Goal: Obtain resource: Obtain resource

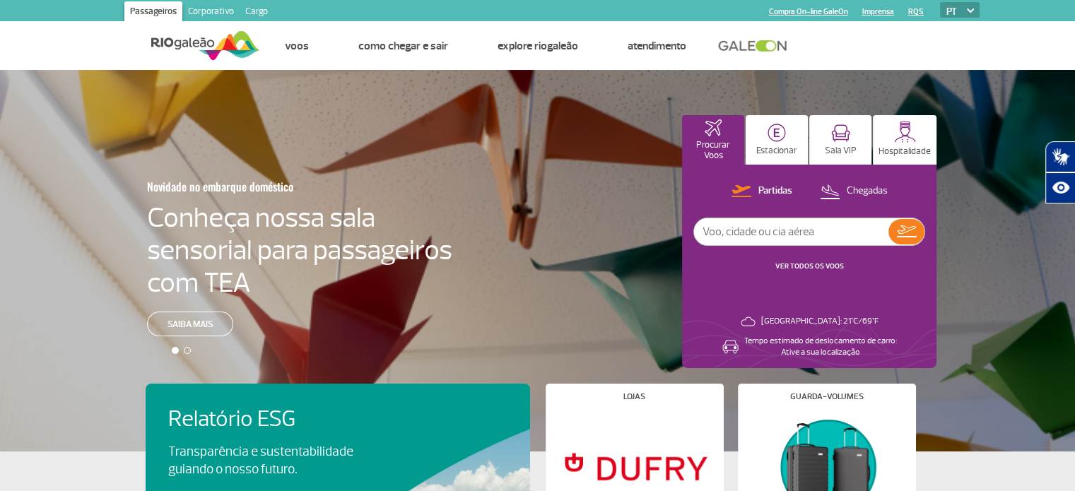
click at [165, 44] on img at bounding box center [205, 45] width 109 height 35
click at [208, 39] on img at bounding box center [205, 45] width 109 height 35
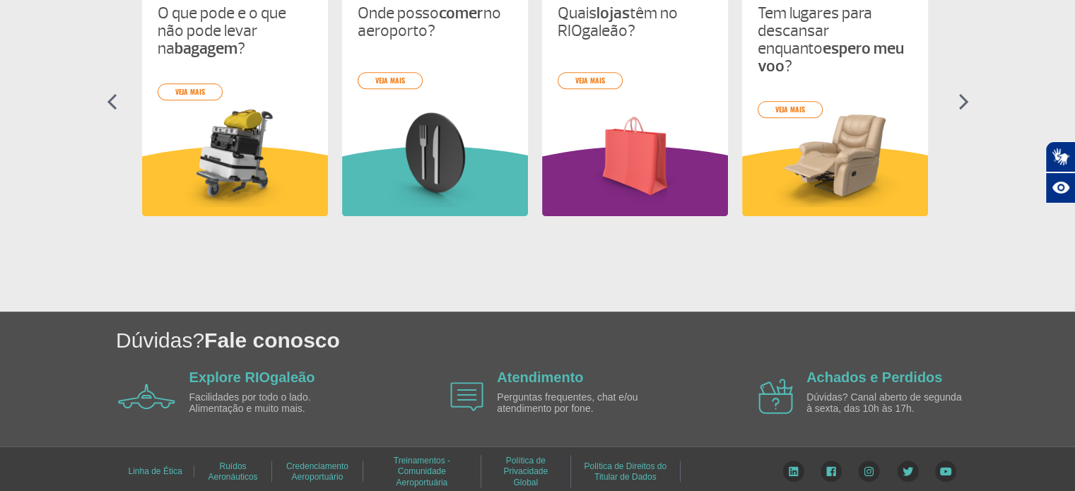
scroll to position [713, 0]
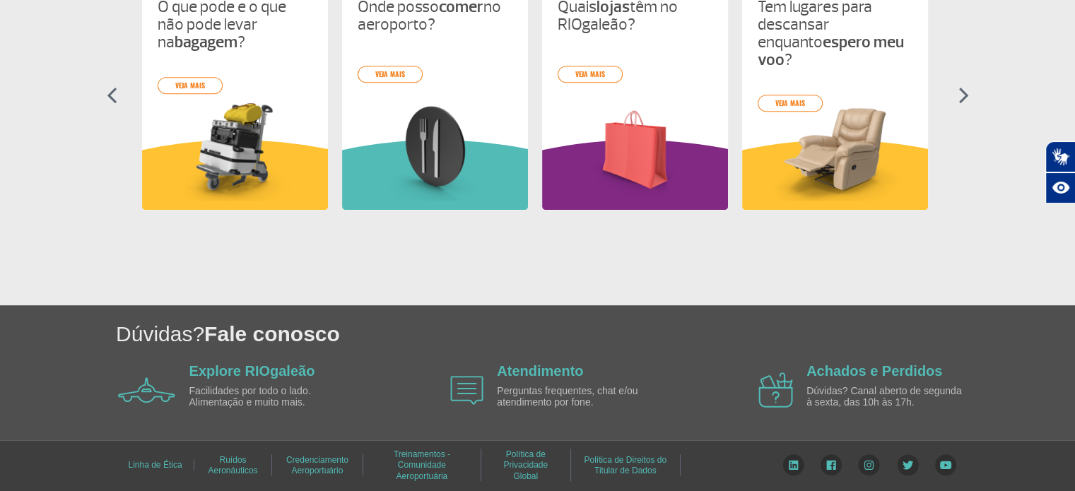
click at [313, 463] on link "Credenciamento Aeroportuário" at bounding box center [317, 465] width 62 height 30
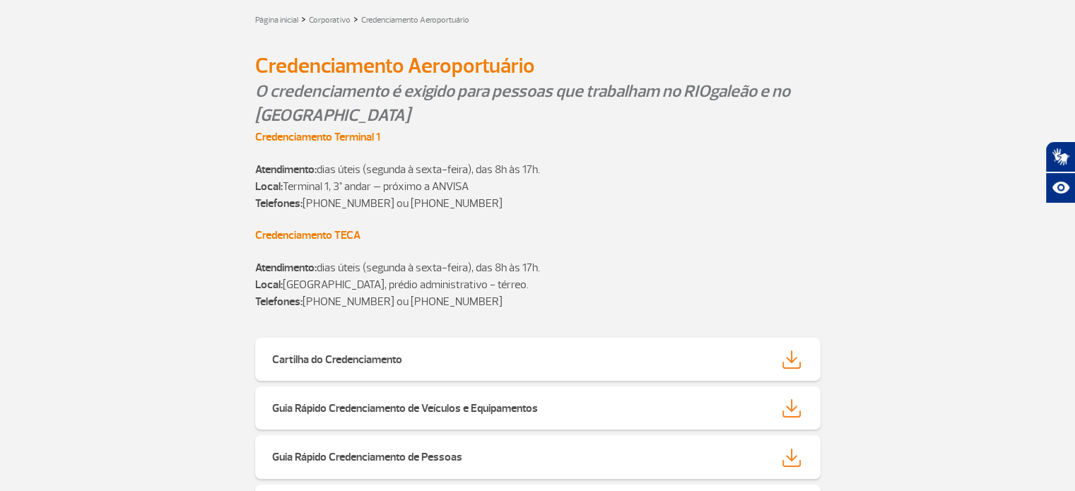
scroll to position [283, 0]
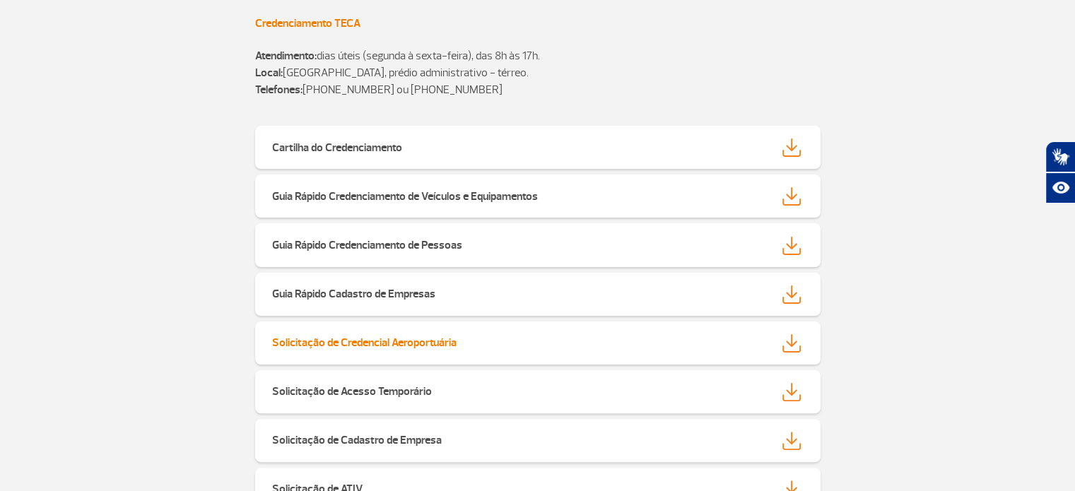
click at [483, 343] on div "Solicitação de Credencial Aeroportuária" at bounding box center [491, 343] width 461 height 16
click at [942, 268] on section "Cartilha do Credenciamento Guia Rápido Credenciamento de Veículos e Equipamento…" at bounding box center [537, 324] width 1075 height 418
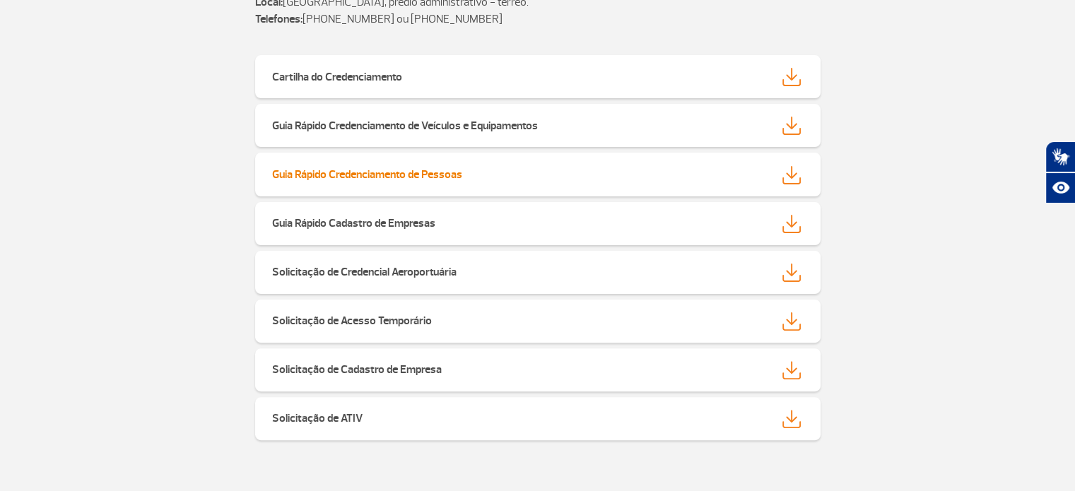
click at [370, 176] on strong "Guia Rápido Credenciamento de Pessoas" at bounding box center [367, 174] width 190 height 14
